Goal: Task Accomplishment & Management: Manage account settings

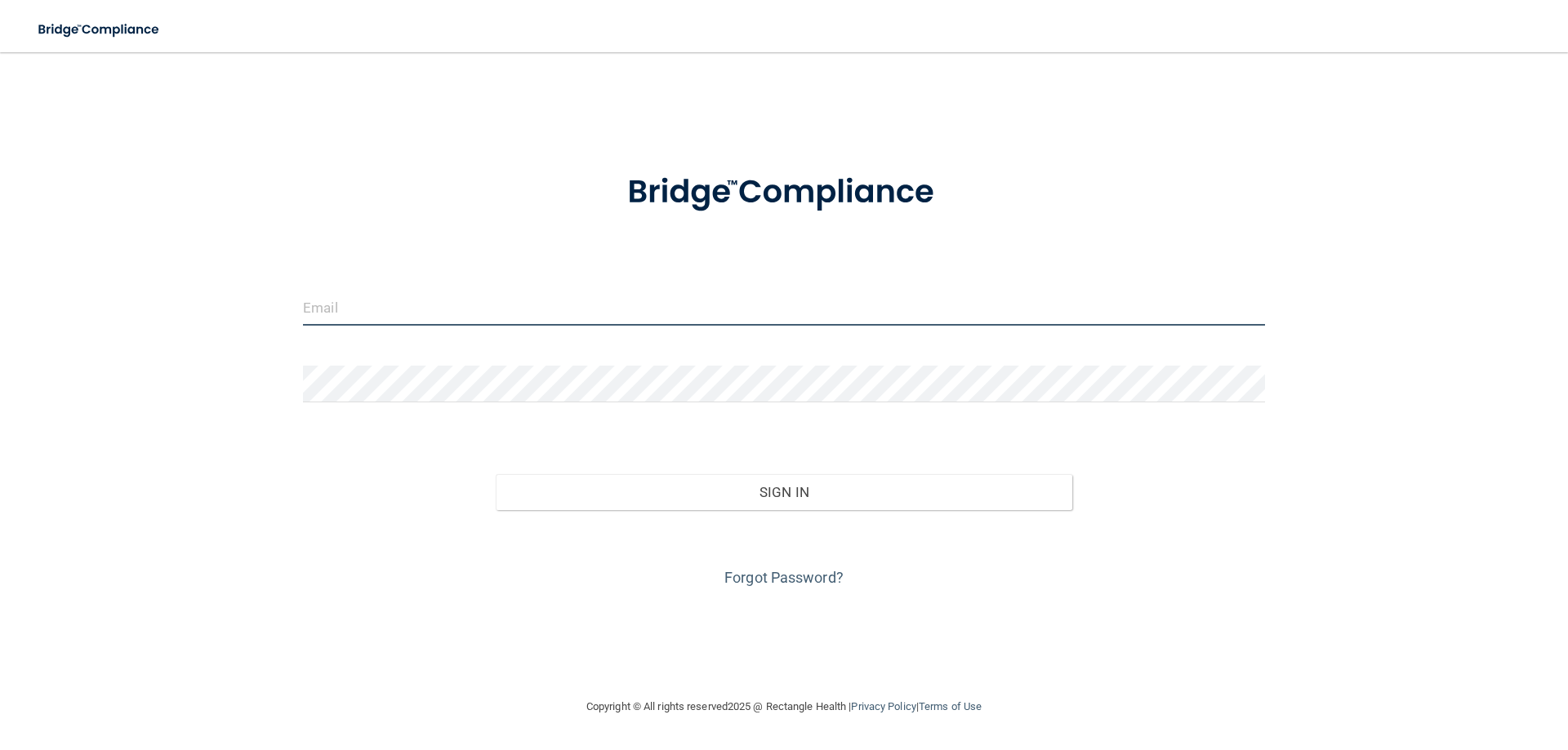
click at [383, 316] on input "email" at bounding box center [784, 307] width 962 height 37
type input "[EMAIL_ADDRESS][DOMAIN_NAME]"
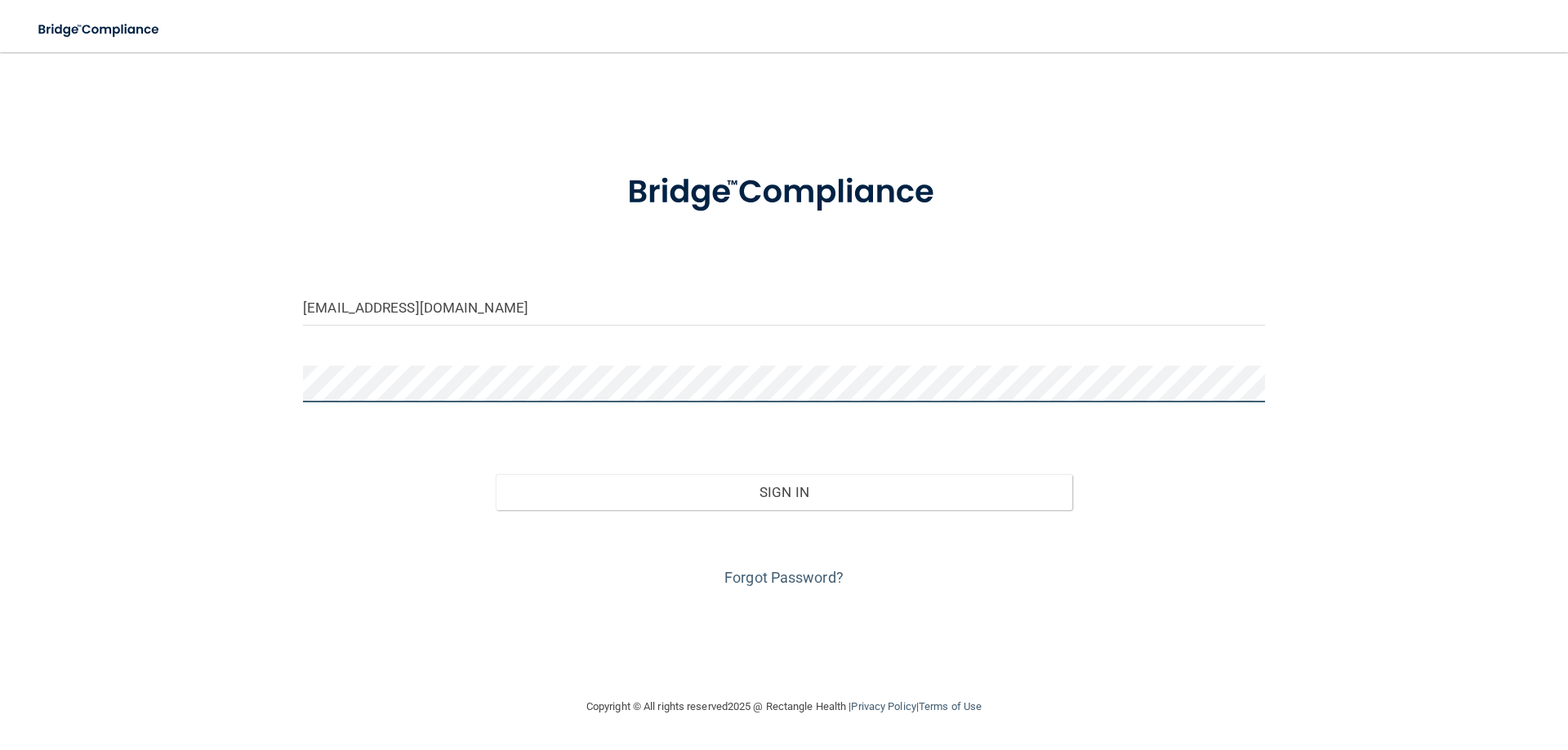
click at [495, 474] on button "Sign In" at bounding box center [784, 492] width 577 height 36
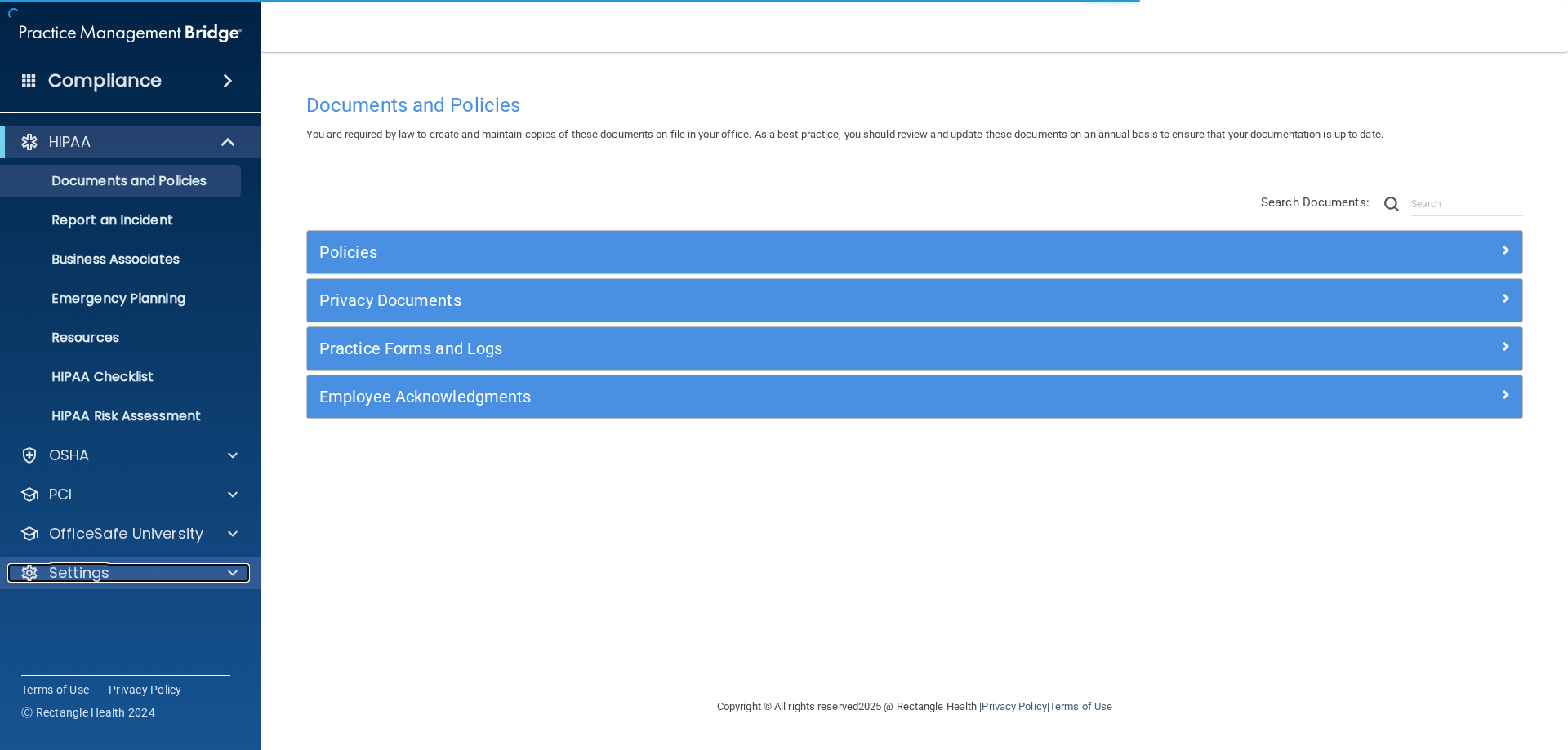
click at [129, 573] on div "Settings" at bounding box center [108, 573] width 203 height 19
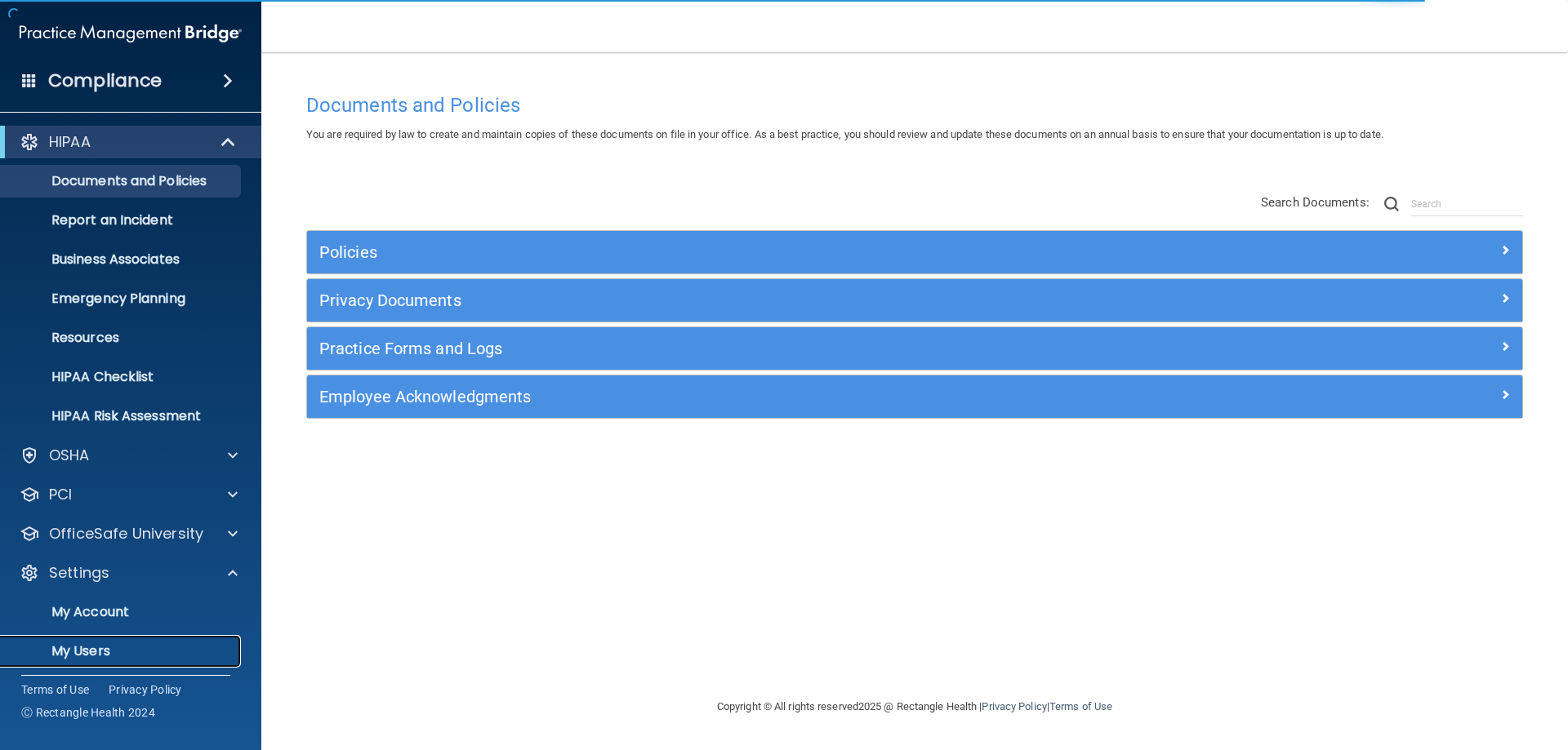
click at [97, 658] on p "My Users" at bounding box center [122, 652] width 223 height 17
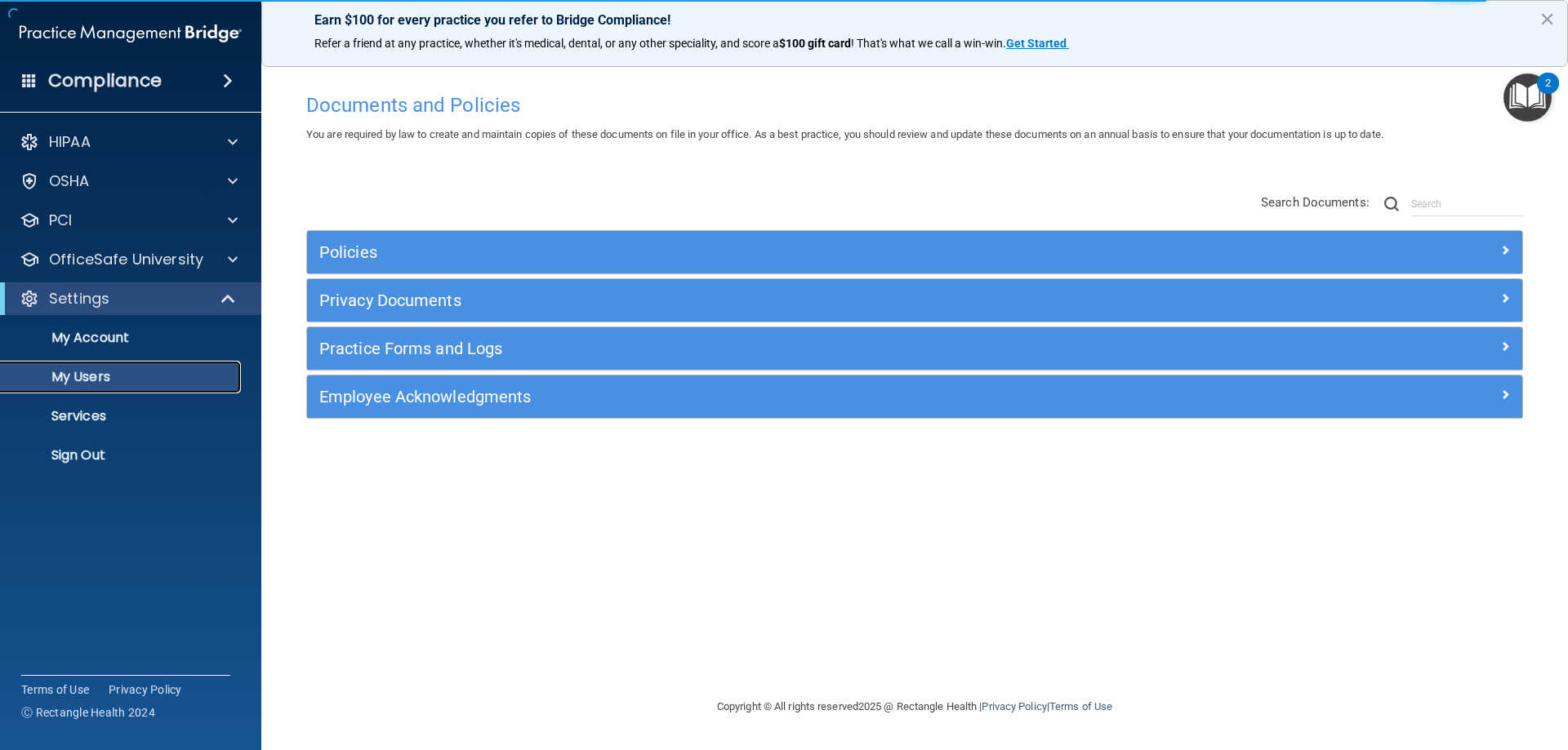
select select "20"
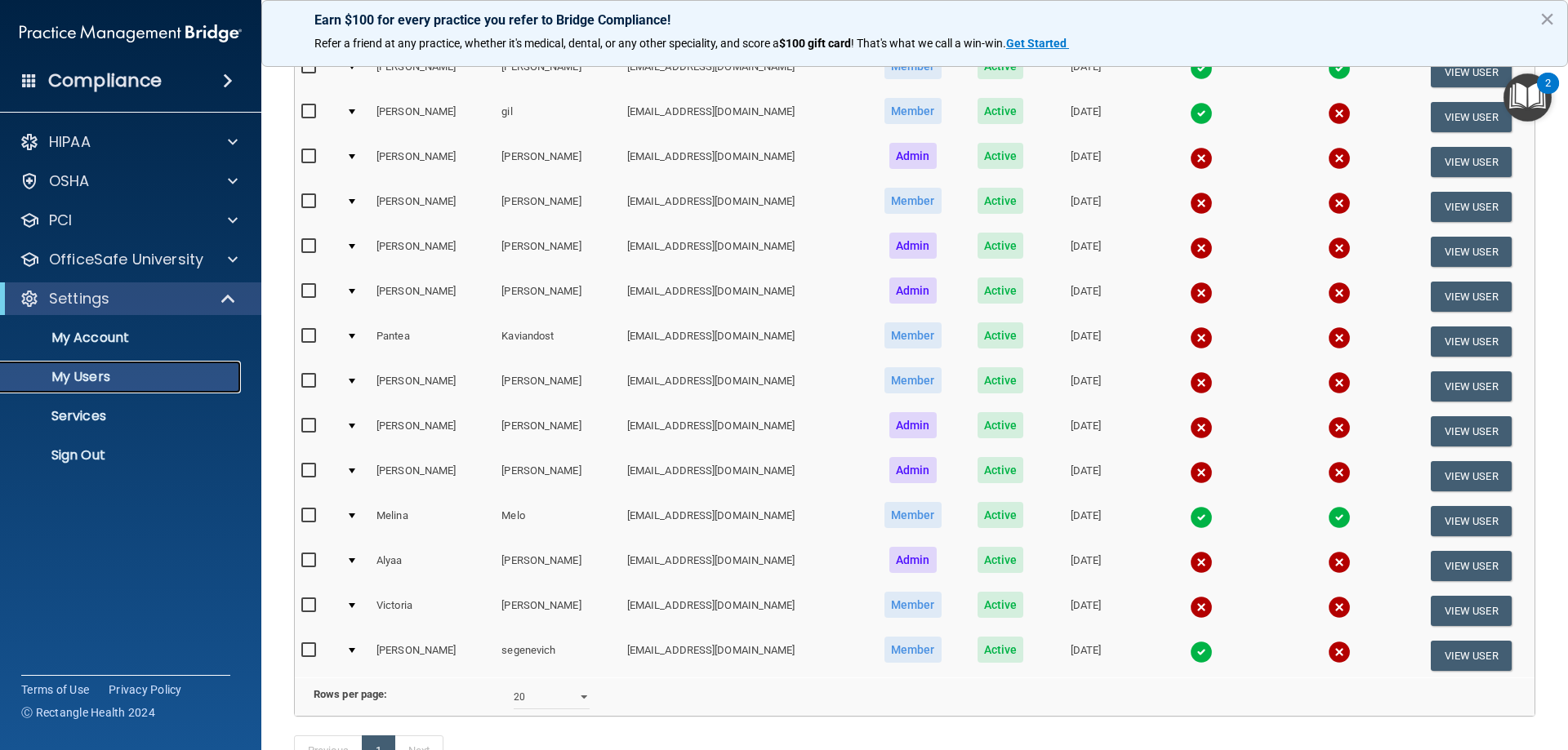
scroll to position [327, 0]
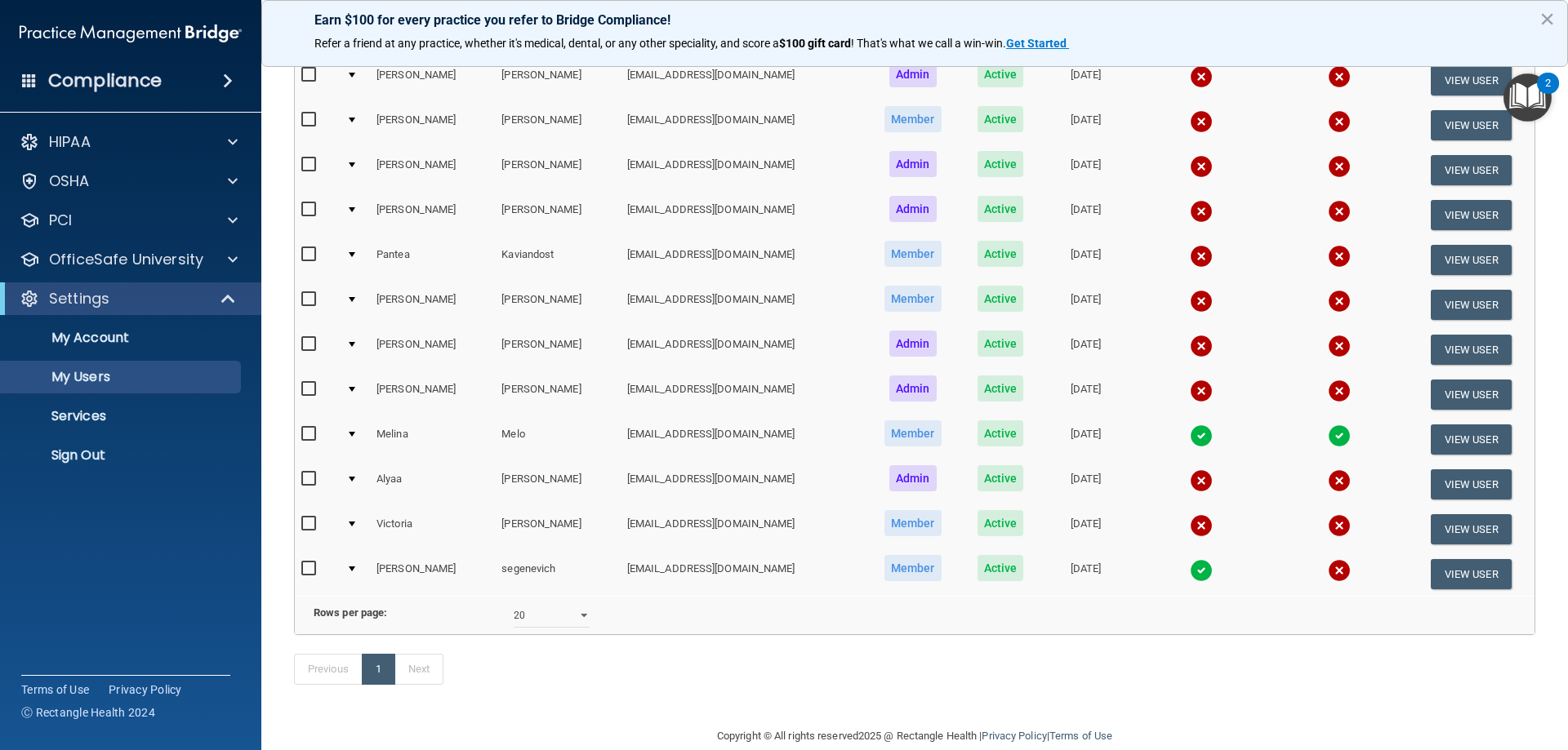
click at [1164, 522] on td at bounding box center [1201, 529] width 140 height 45
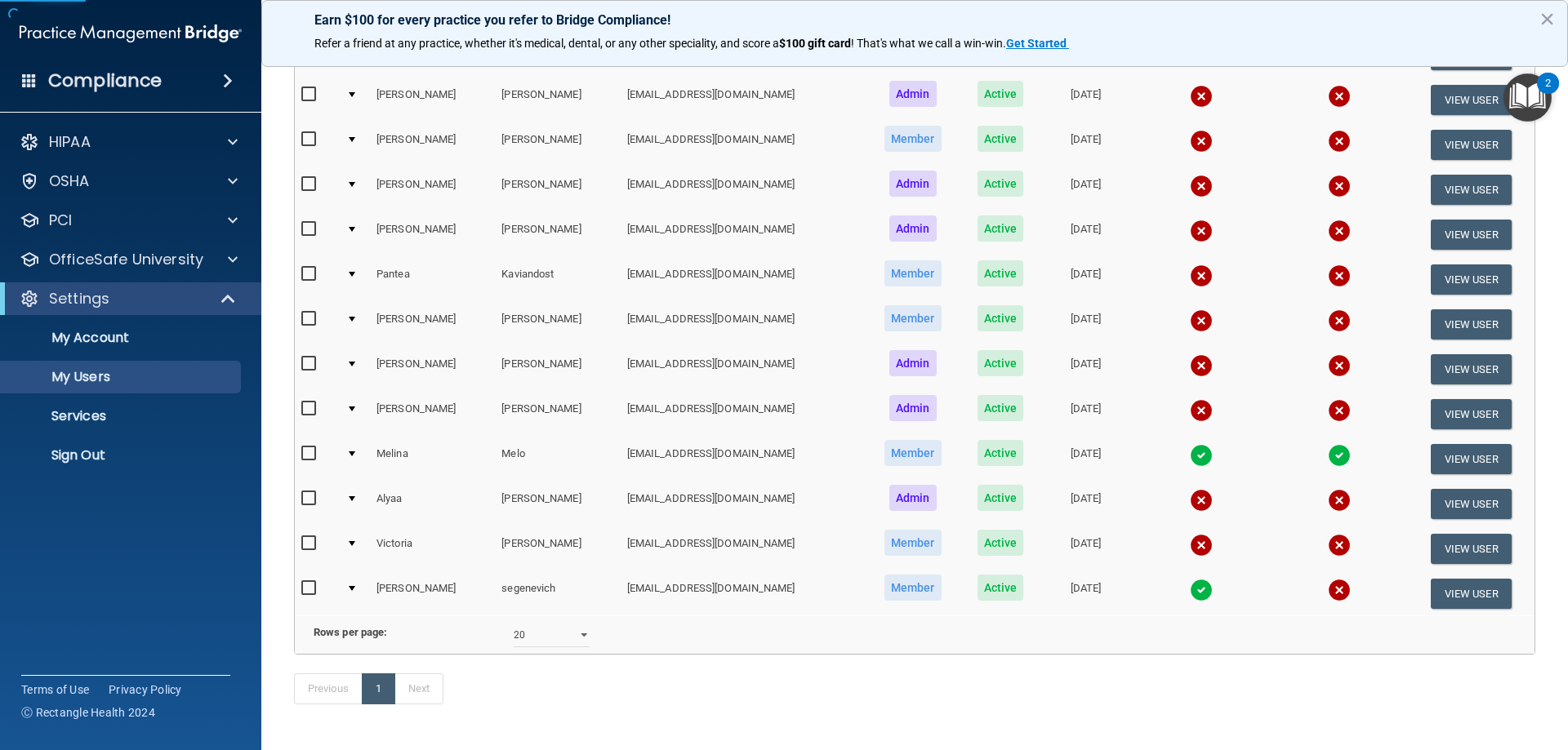
click at [1190, 546] on img at bounding box center [1202, 545] width 23 height 23
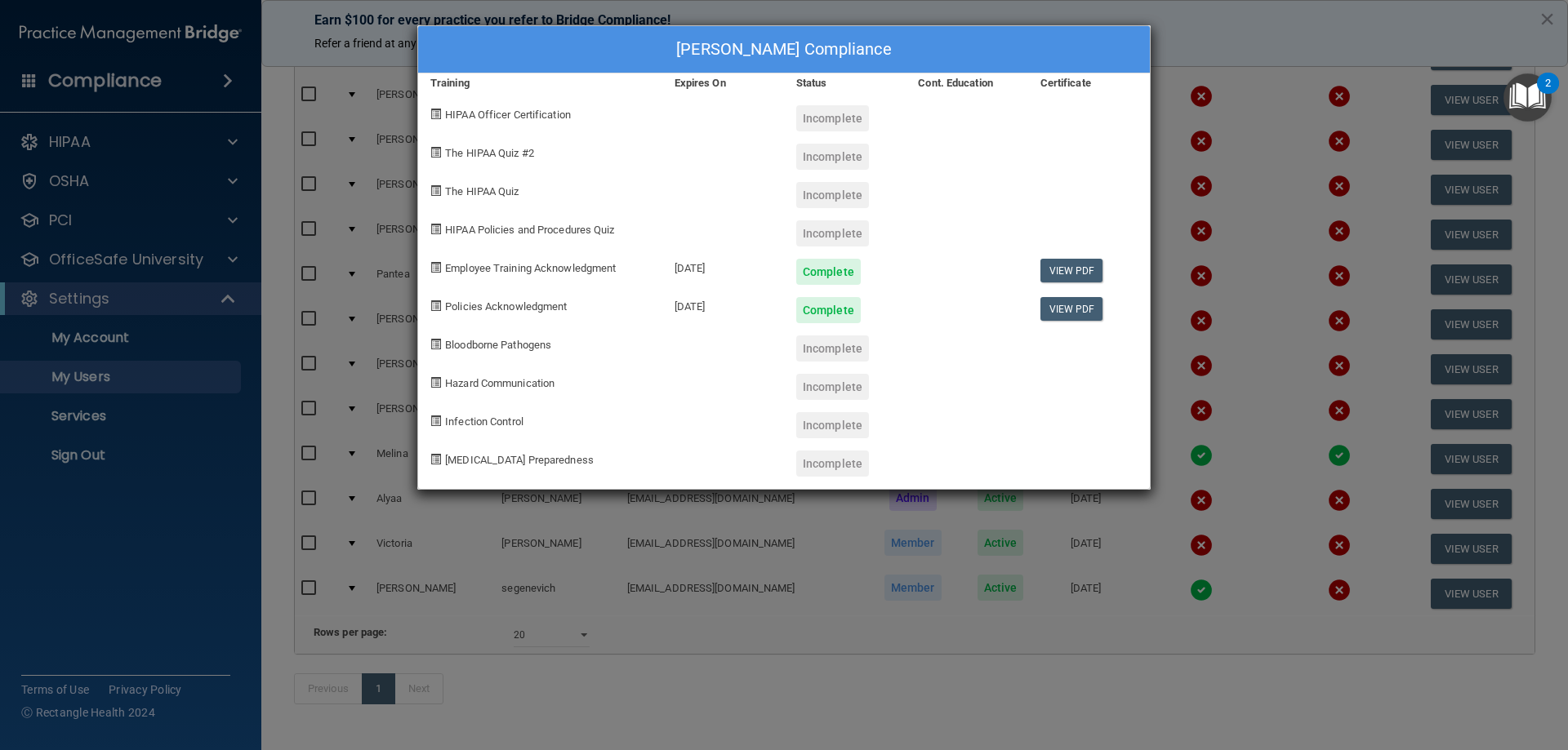
click at [1346, 43] on div "[PERSON_NAME] Compliance Training Expires On Status Cont. Education Certificate…" at bounding box center [784, 375] width 1568 height 750
click at [1350, 133] on div "[PERSON_NAME] Compliance Training Expires On Status Cont. Education Certificate…" at bounding box center [784, 375] width 1568 height 750
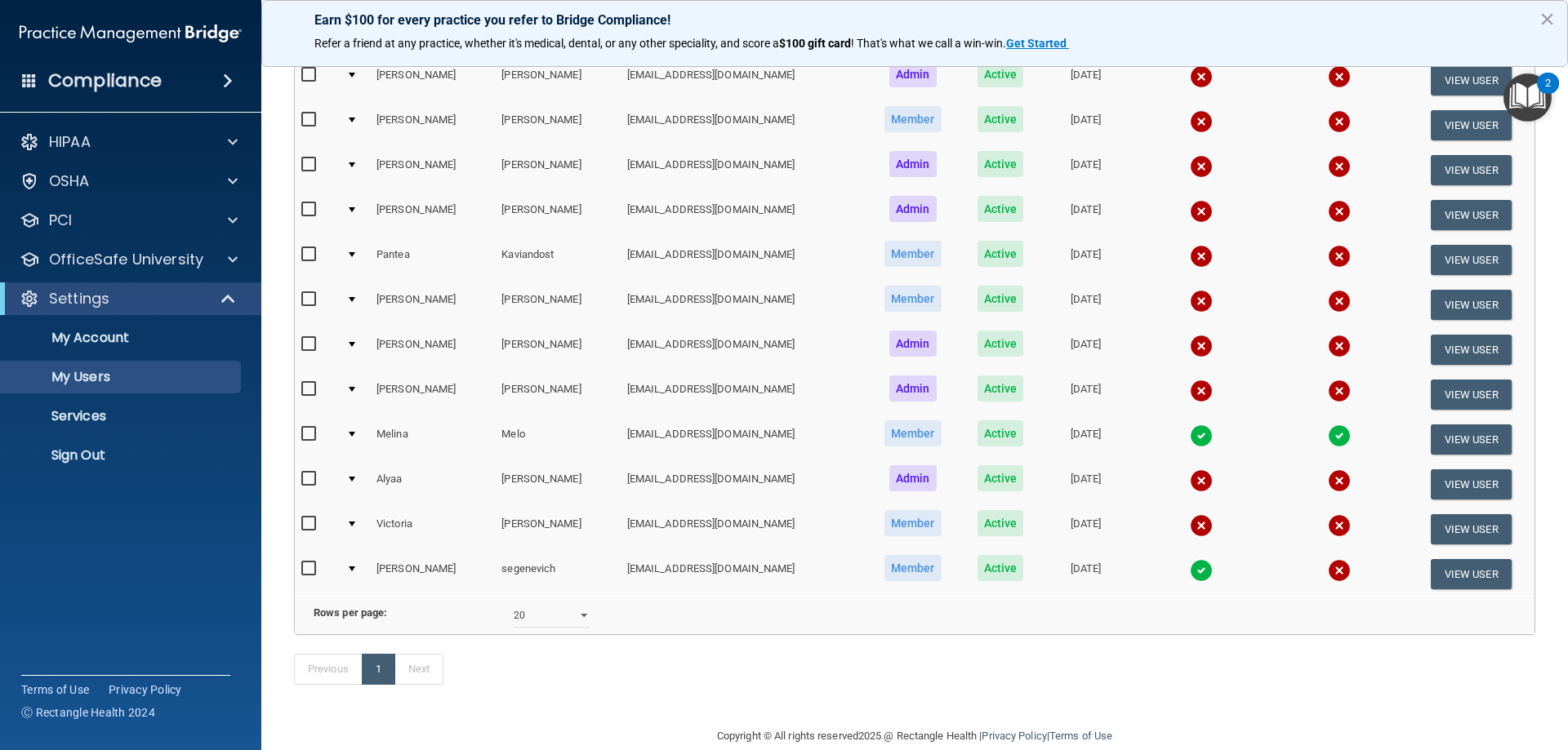
drag, startPoint x: 1083, startPoint y: 675, endPoint x: 1075, endPoint y: 680, distance: 9.4
click at [1083, 675] on div "Previous 1 Next" at bounding box center [914, 673] width 1266 height 76
